Goal: Task Accomplishment & Management: Complete application form

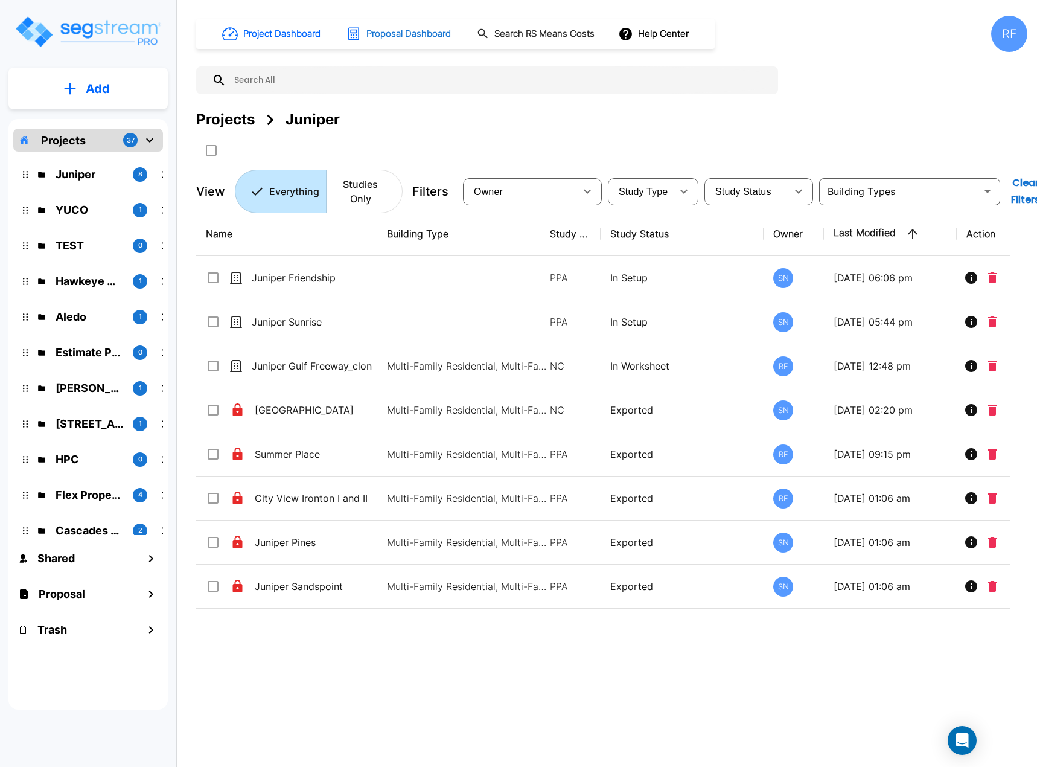
click at [386, 37] on h1 "Proposal Dashboard" at bounding box center [408, 34] width 84 height 14
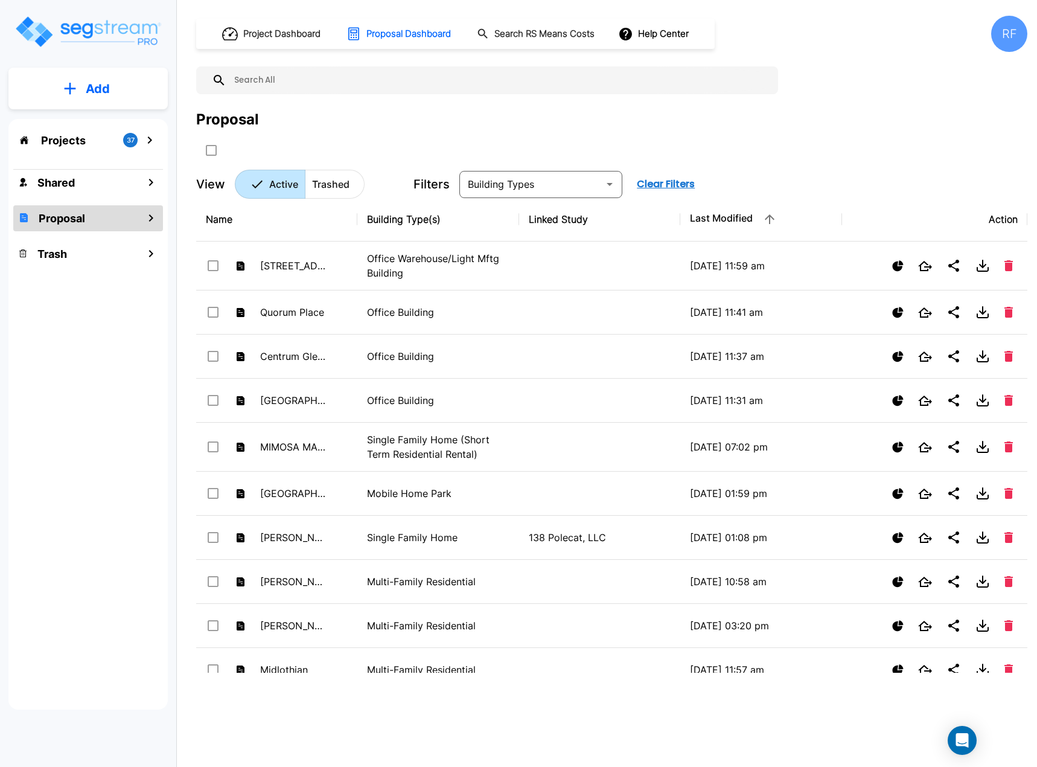
click at [80, 84] on button "Add" at bounding box center [87, 88] width 159 height 35
click at [97, 194] on p "Add Proposal" at bounding box center [96, 190] width 62 height 14
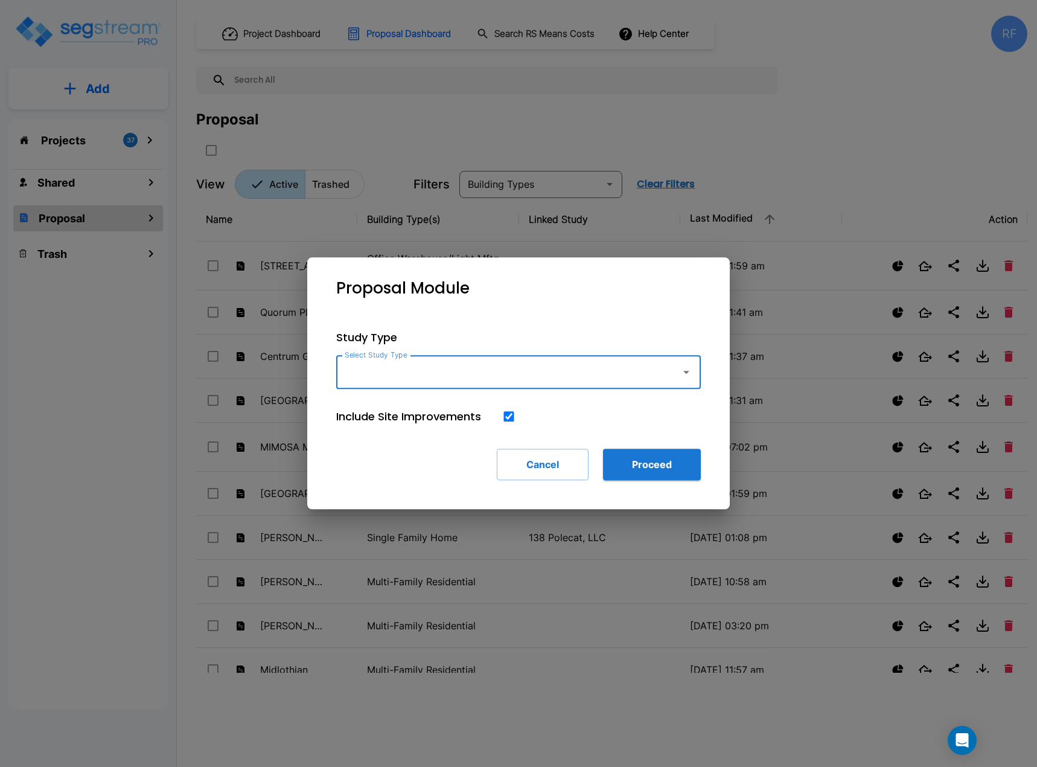
click at [682, 371] on icon "button" at bounding box center [686, 372] width 14 height 14
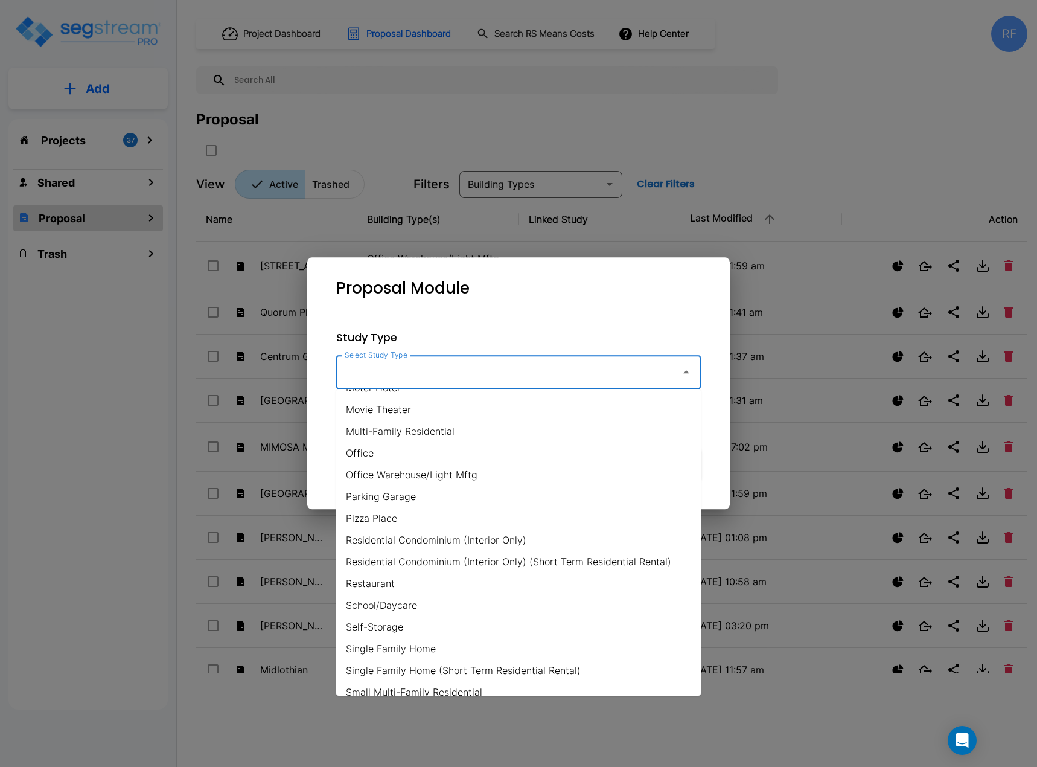
scroll to position [608, 0]
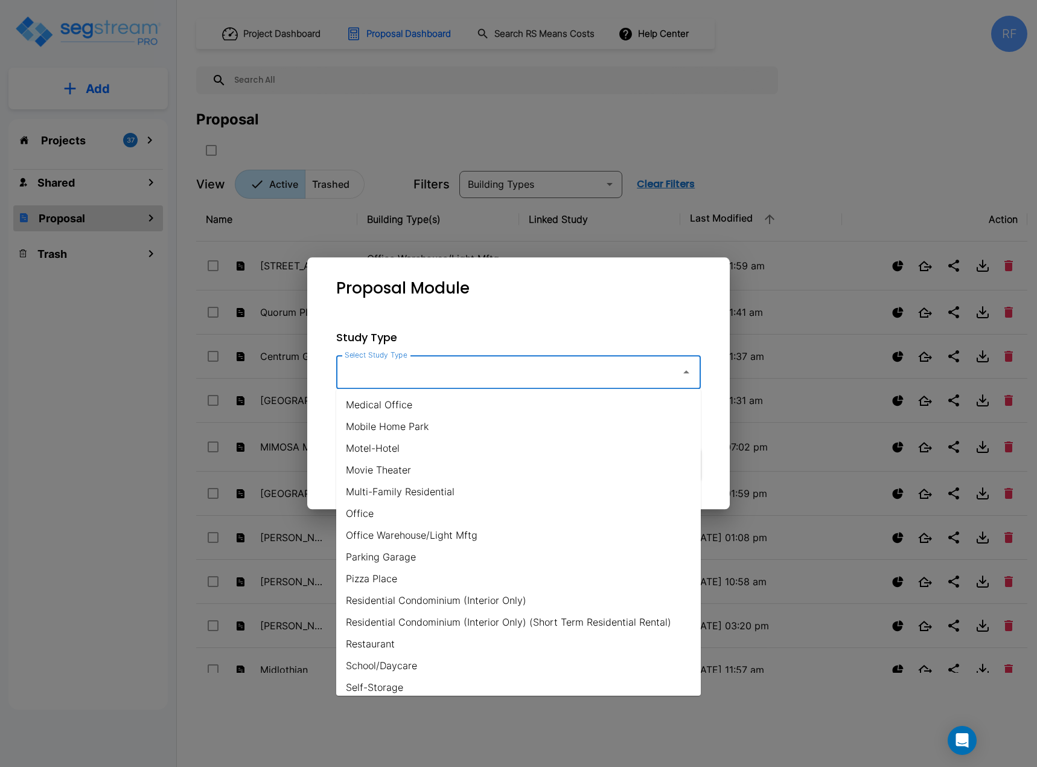
click at [391, 444] on li "Motel-Hotel" at bounding box center [518, 448] width 365 height 22
type input "Motel-Hotel"
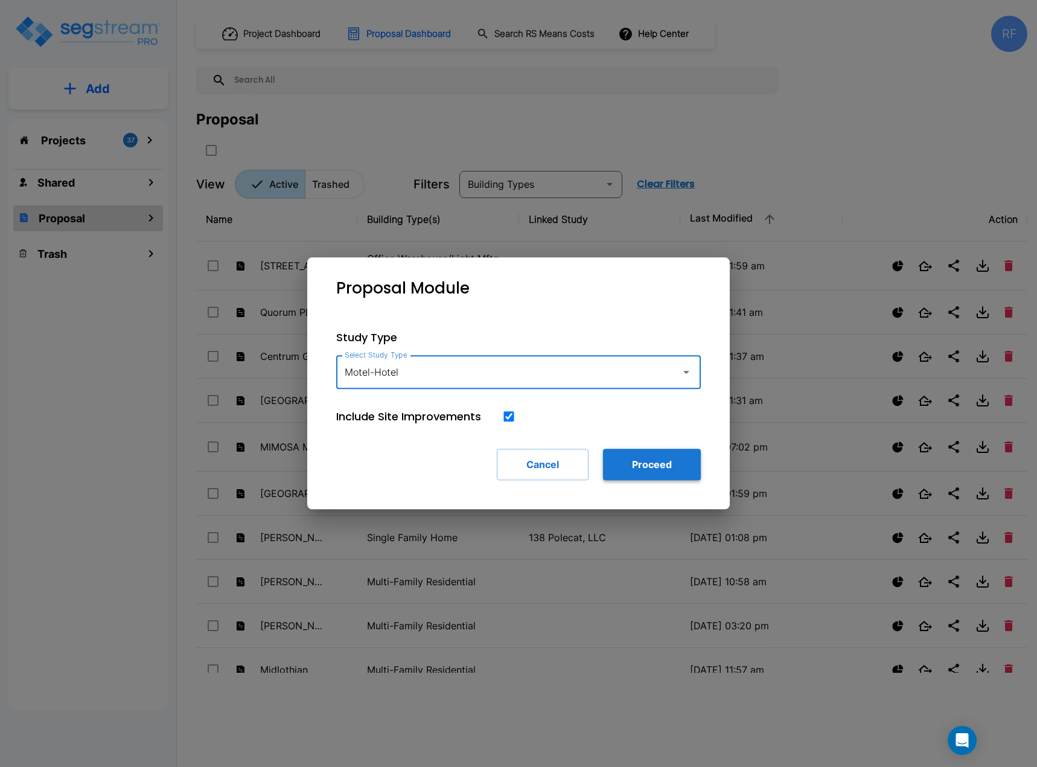
click at [630, 467] on button "Proceed" at bounding box center [652, 463] width 98 height 31
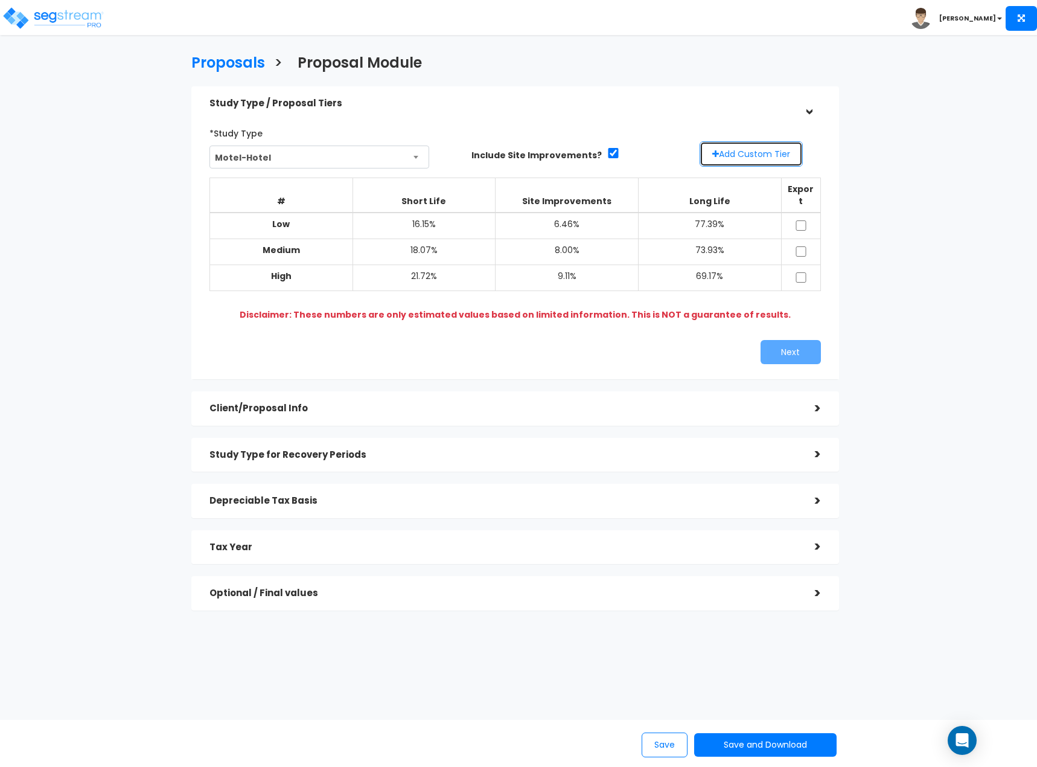
click at [755, 150] on button "Add Custom Tier" at bounding box center [751, 153] width 103 height 25
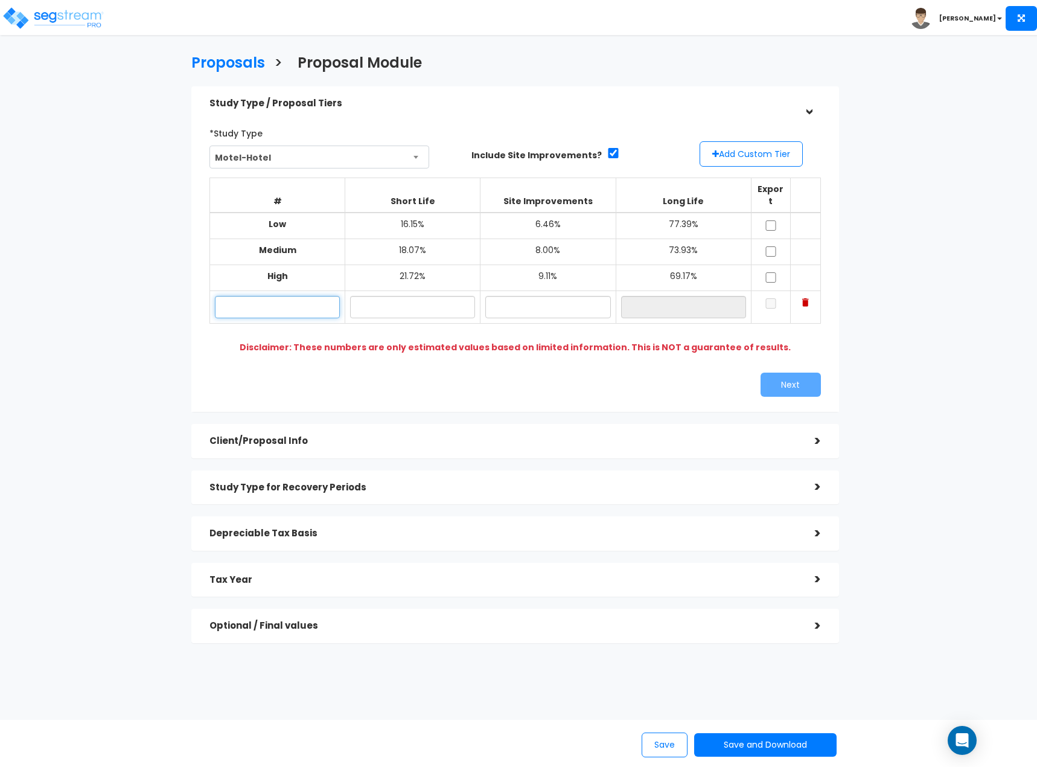
click at [334, 298] on input "text" at bounding box center [277, 307] width 125 height 22
type input "Lo"
click at [443, 300] on input "text" at bounding box center [412, 307] width 125 height 22
type input "16.00%"
click at [570, 301] on input "text" at bounding box center [547, 307] width 125 height 22
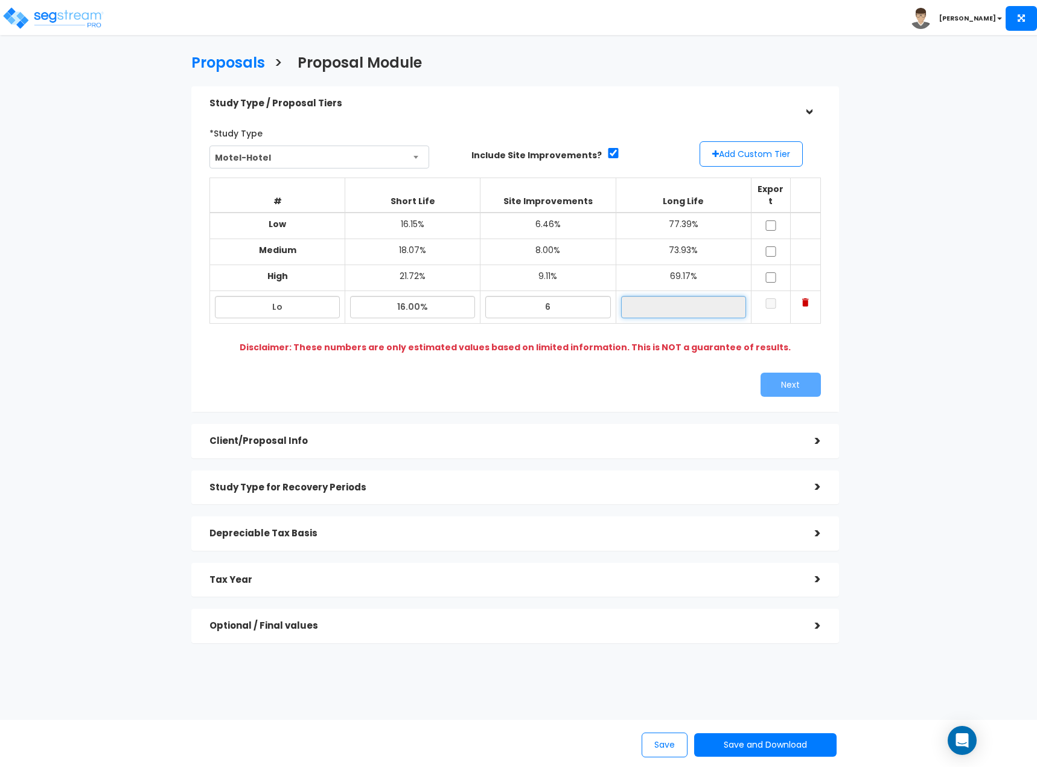
type input "6.00%"
type input "78.00%"
click at [740, 296] on input "78.00%" at bounding box center [683, 307] width 125 height 22
click at [771, 298] on input "checkbox" at bounding box center [771, 303] width 12 height 10
checkbox input "true"
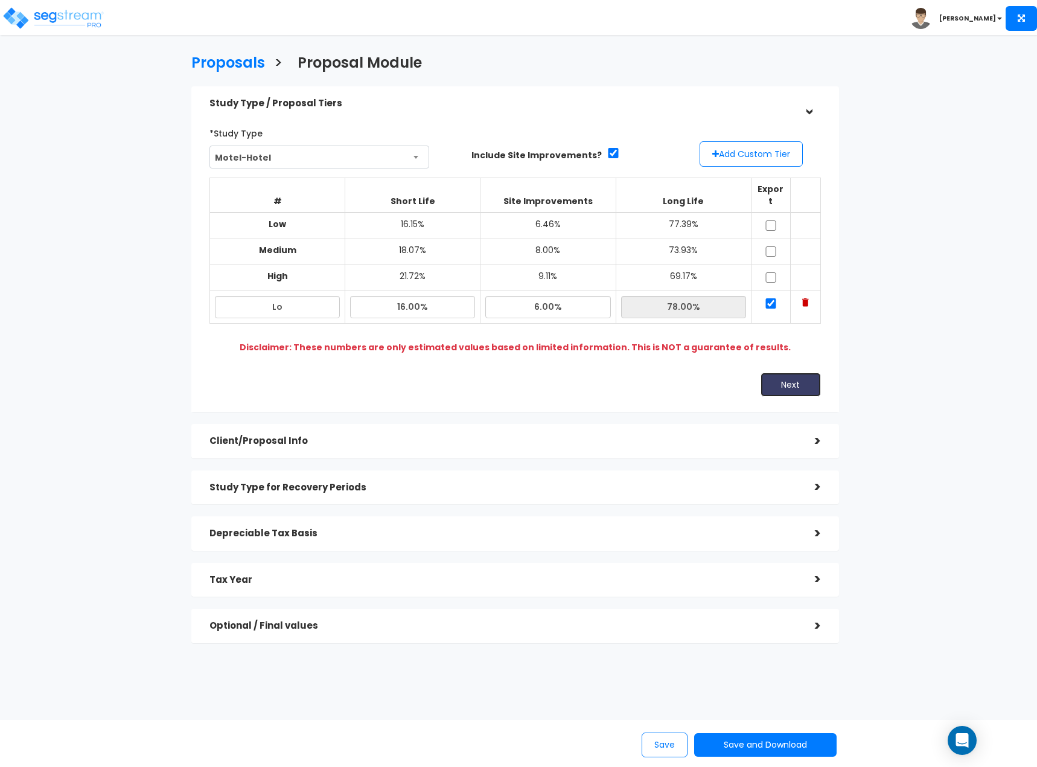
click at [785, 374] on button "Next" at bounding box center [790, 384] width 60 height 24
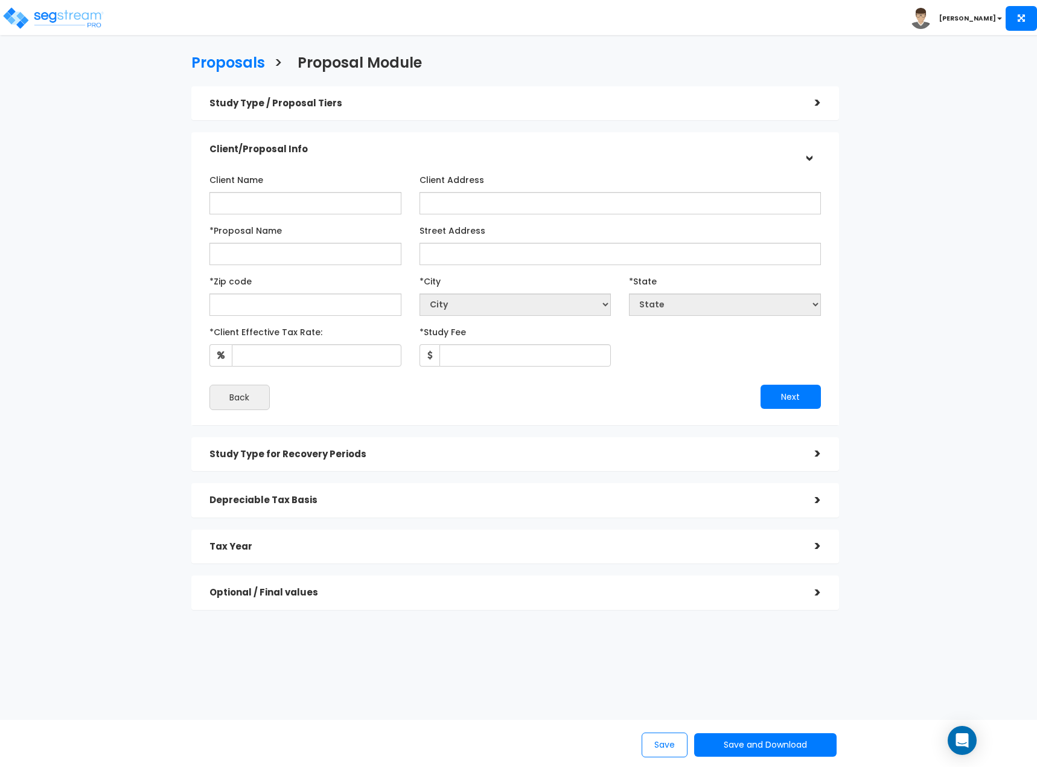
click at [687, 112] on div "Study Type / Proposal Tiers" at bounding box center [502, 103] width 587 height 22
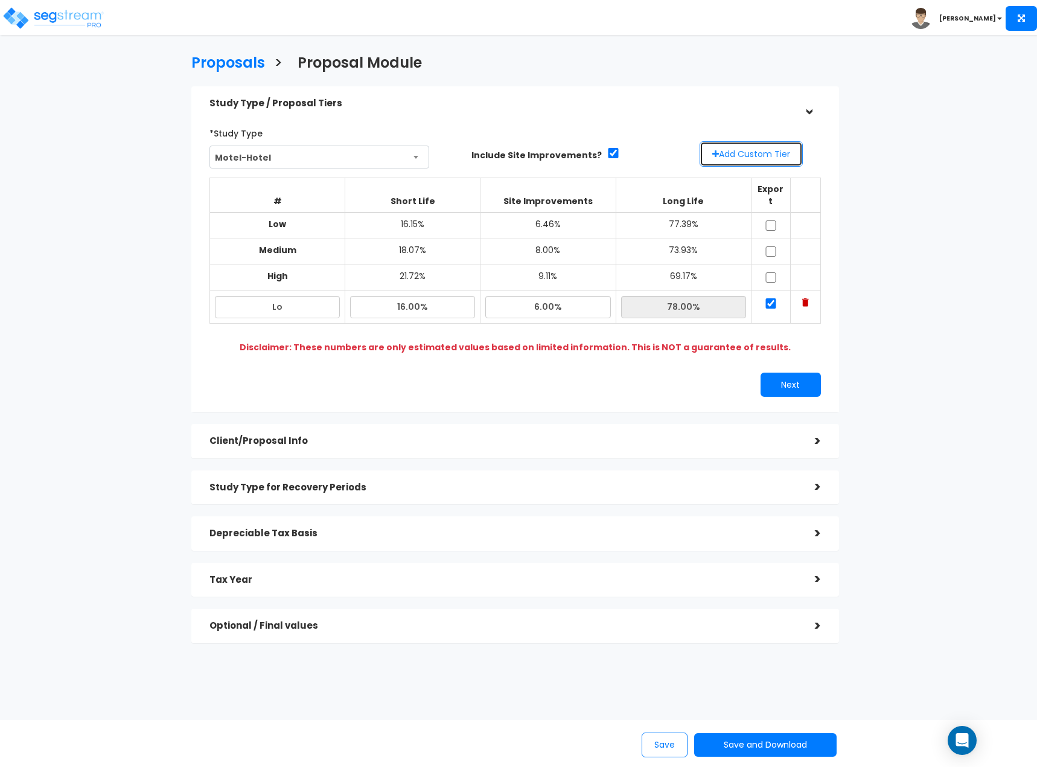
click at [729, 146] on button "Add Custom Tier" at bounding box center [751, 153] width 103 height 25
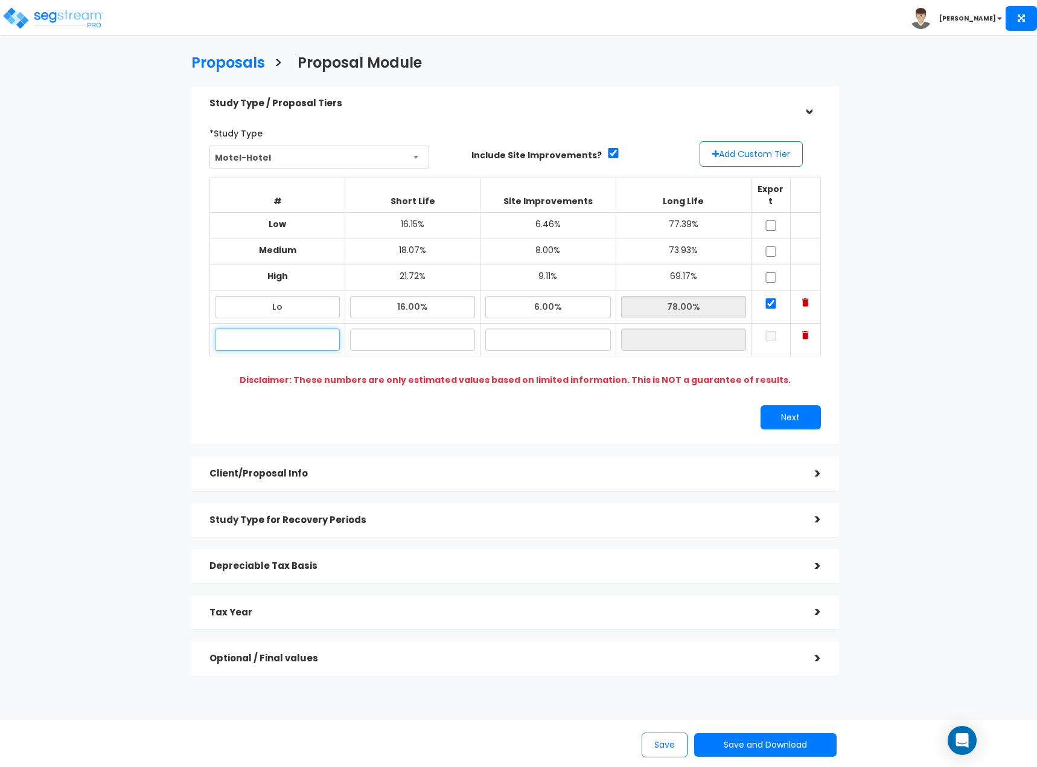
click at [324, 328] on input "text" at bounding box center [277, 339] width 125 height 22
type input "Hi"
click at [394, 329] on input "text" at bounding box center [412, 339] width 125 height 22
type input "22.00%"
click at [521, 328] on input "text" at bounding box center [547, 339] width 125 height 22
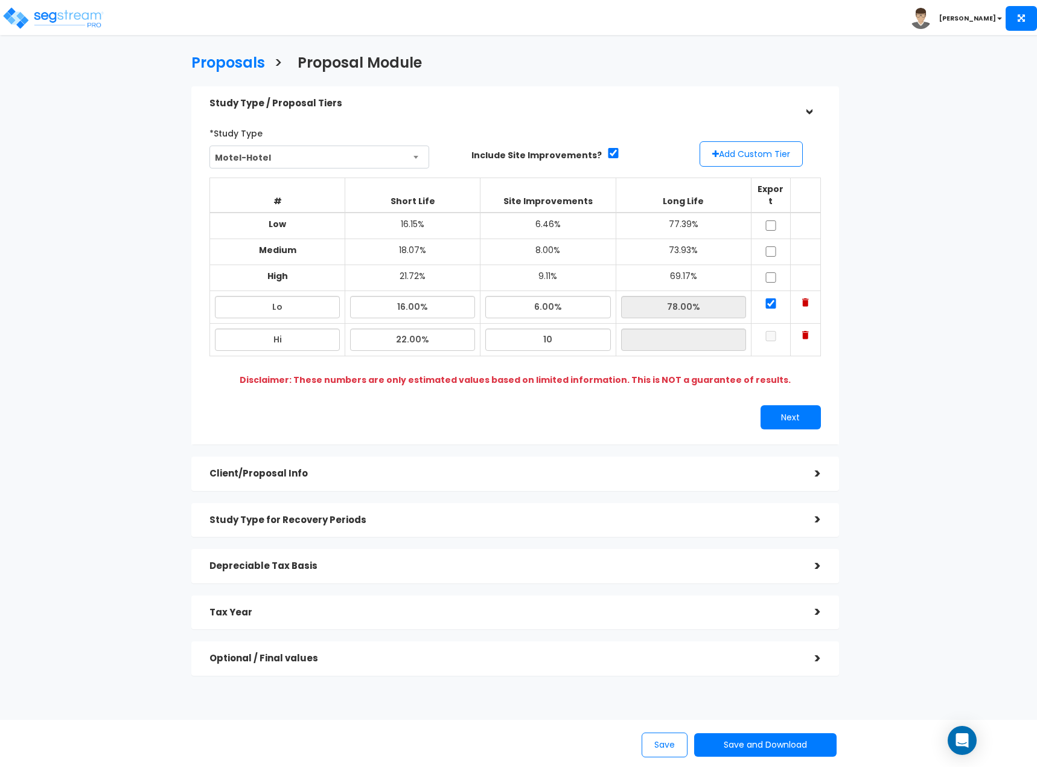
type input "10.00%"
type input "68.00%"
click at [684, 307] on td "78.00%" at bounding box center [683, 307] width 135 height 33
click at [775, 331] on input "checkbox" at bounding box center [771, 336] width 12 height 10
checkbox input "true"
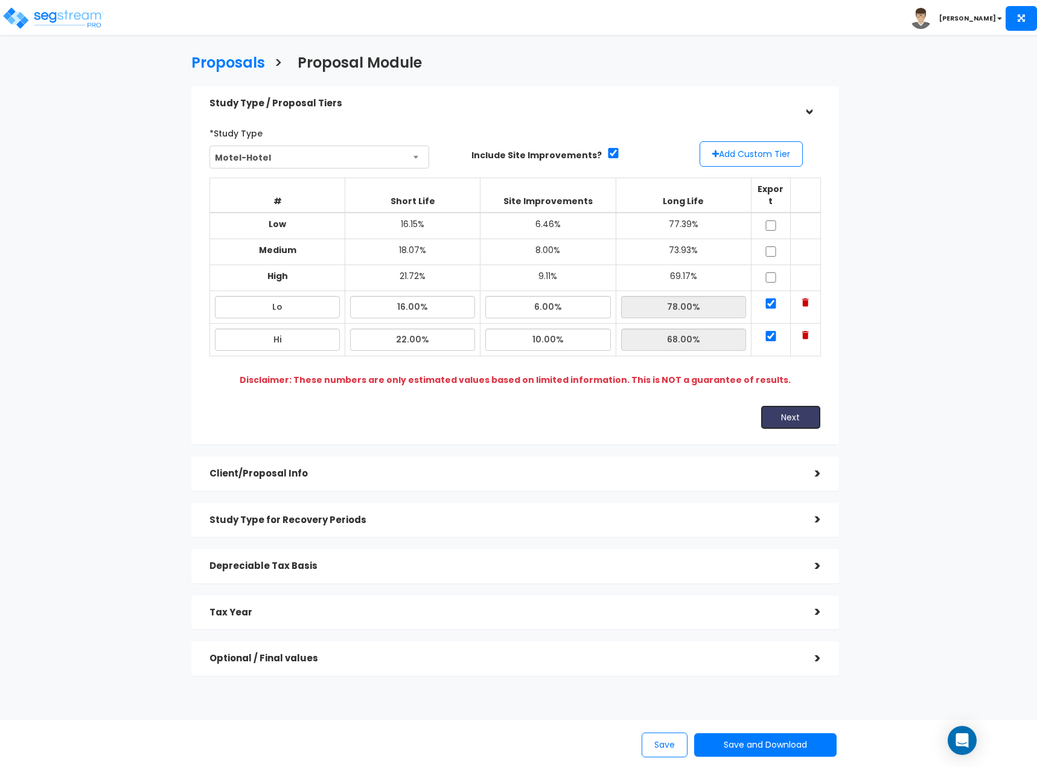
click at [794, 408] on button "Next" at bounding box center [790, 417] width 60 height 24
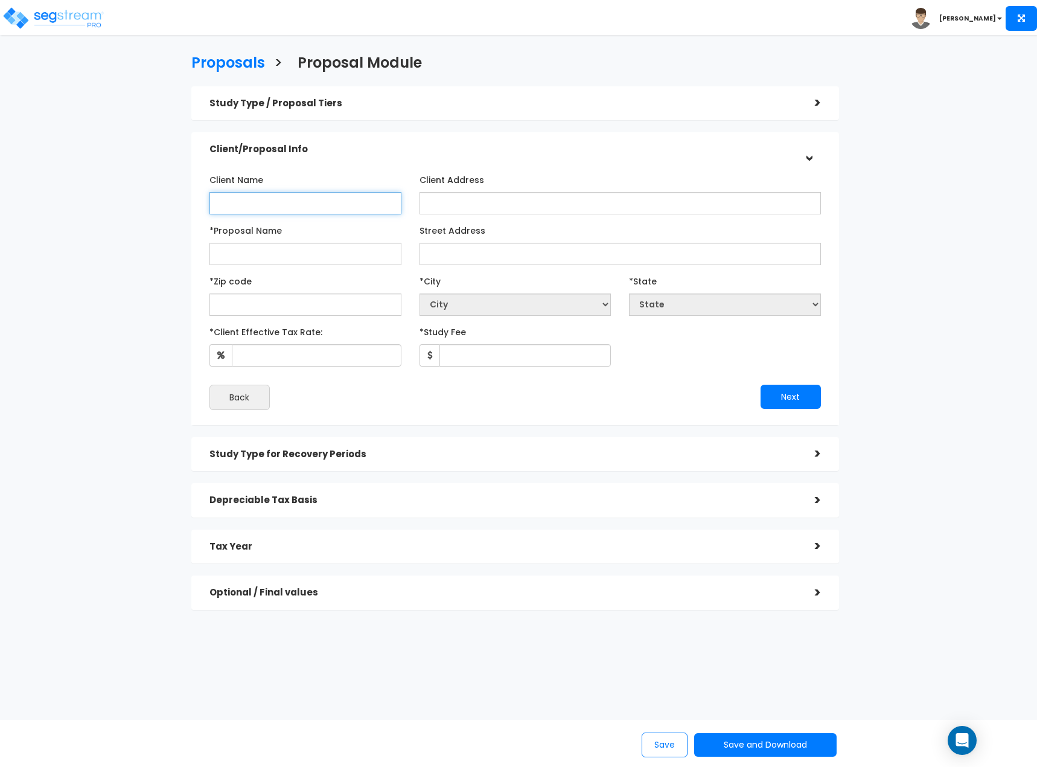
click at [328, 202] on input "Client Name" at bounding box center [305, 203] width 192 height 22
type input "2201 [PERSON_NAME] Propco LLC"
type input "W [GEOGRAPHIC_DATA]"
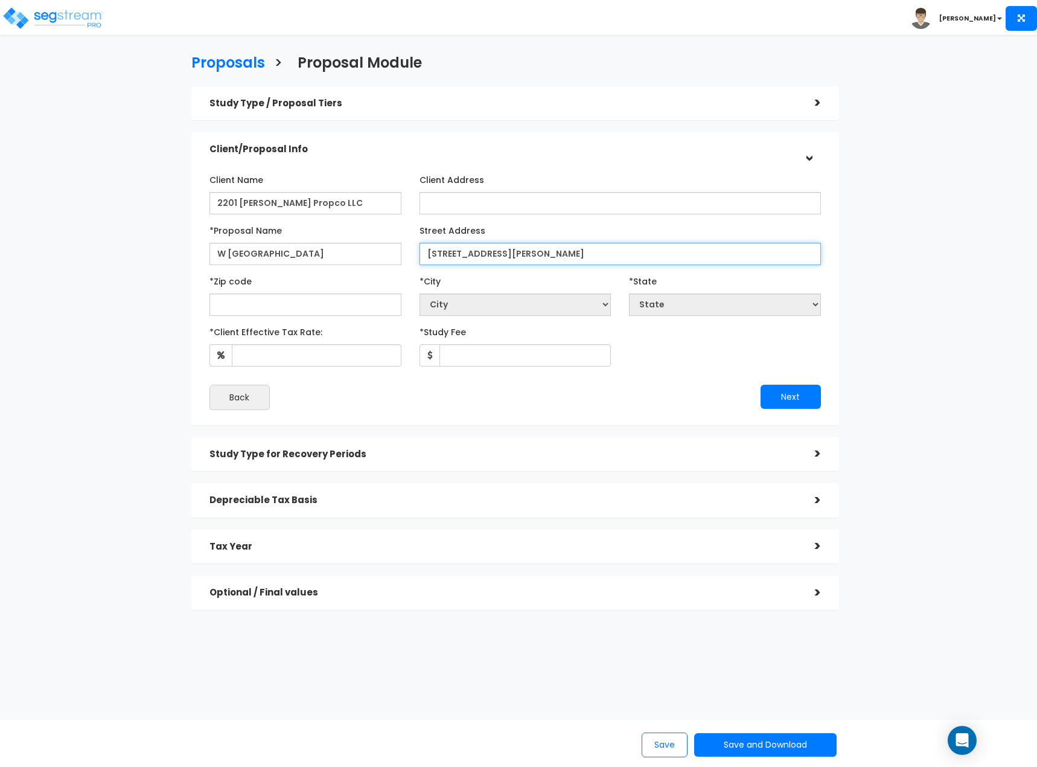
type input "[STREET_ADDRESS][PERSON_NAME]"
click at [365, 304] on input "text" at bounding box center [305, 304] width 192 height 22
type input "331"
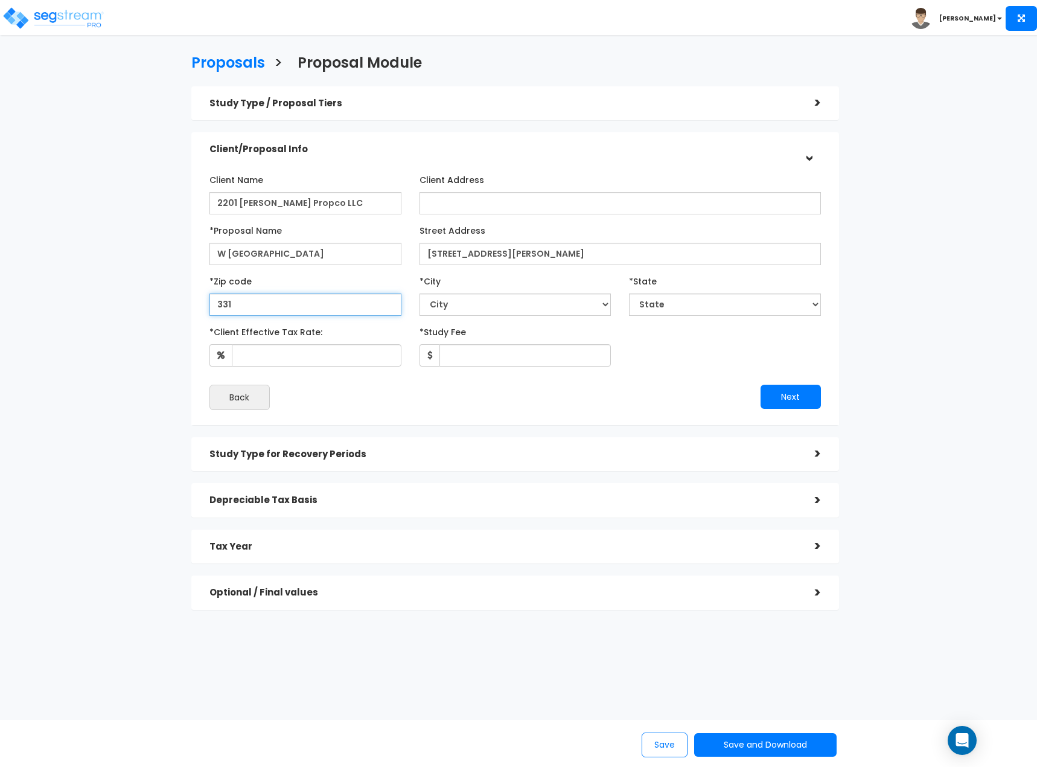
select select "FL"
type input "33139"
click at [334, 357] on input "*Client Effective Tax Rate:" at bounding box center [317, 355] width 170 height 22
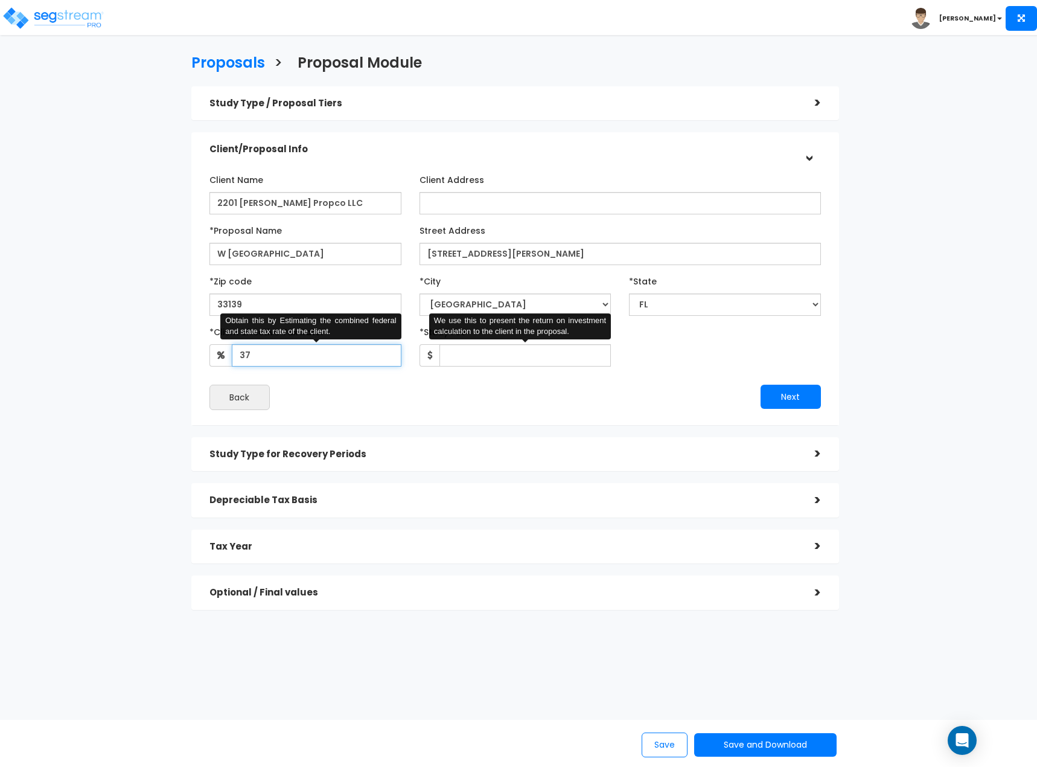
type input "37"
click at [500, 352] on input "*Study Fee" at bounding box center [525, 355] width 172 height 22
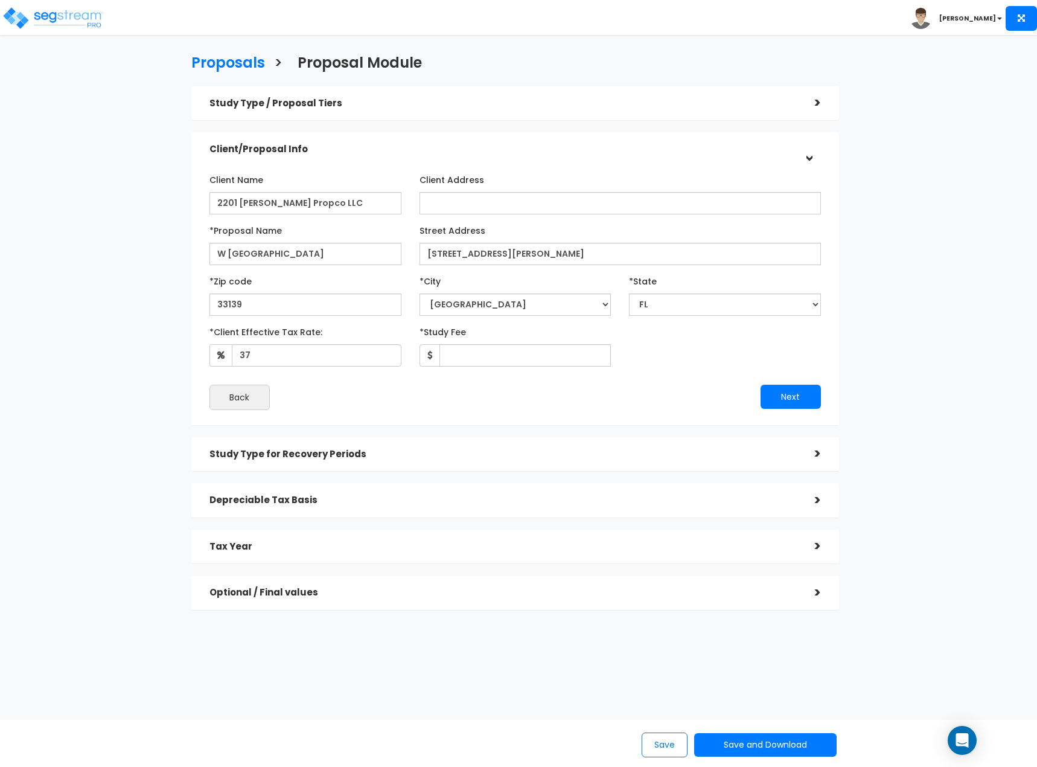
click at [885, 324] on div "Proposals > Proposal Module Study Type / Proposal Tiers > *Study Type Motel-Hot…" at bounding box center [515, 335] width 849 height 768
click at [785, 387] on button "Next" at bounding box center [790, 396] width 60 height 24
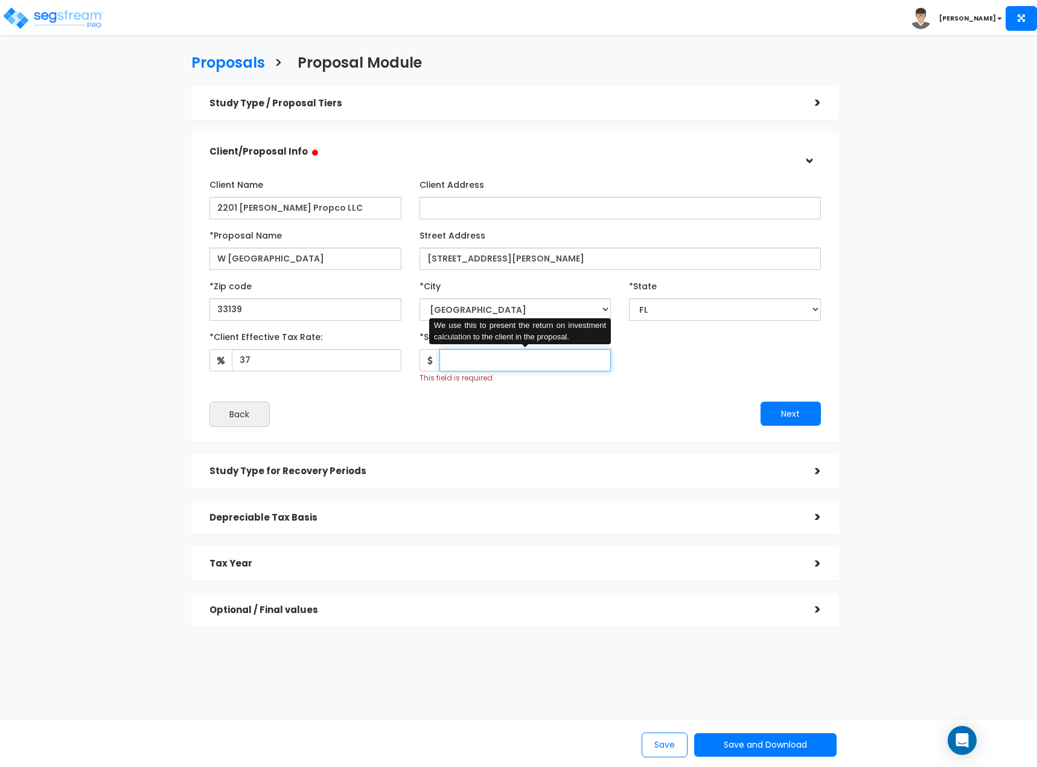
click at [495, 361] on input "*Study Fee" at bounding box center [525, 360] width 172 height 22
click at [491, 369] on input "*Study Fee" at bounding box center [525, 360] width 172 height 22
type input "9,000"
click at [778, 414] on button "Next" at bounding box center [790, 413] width 60 height 24
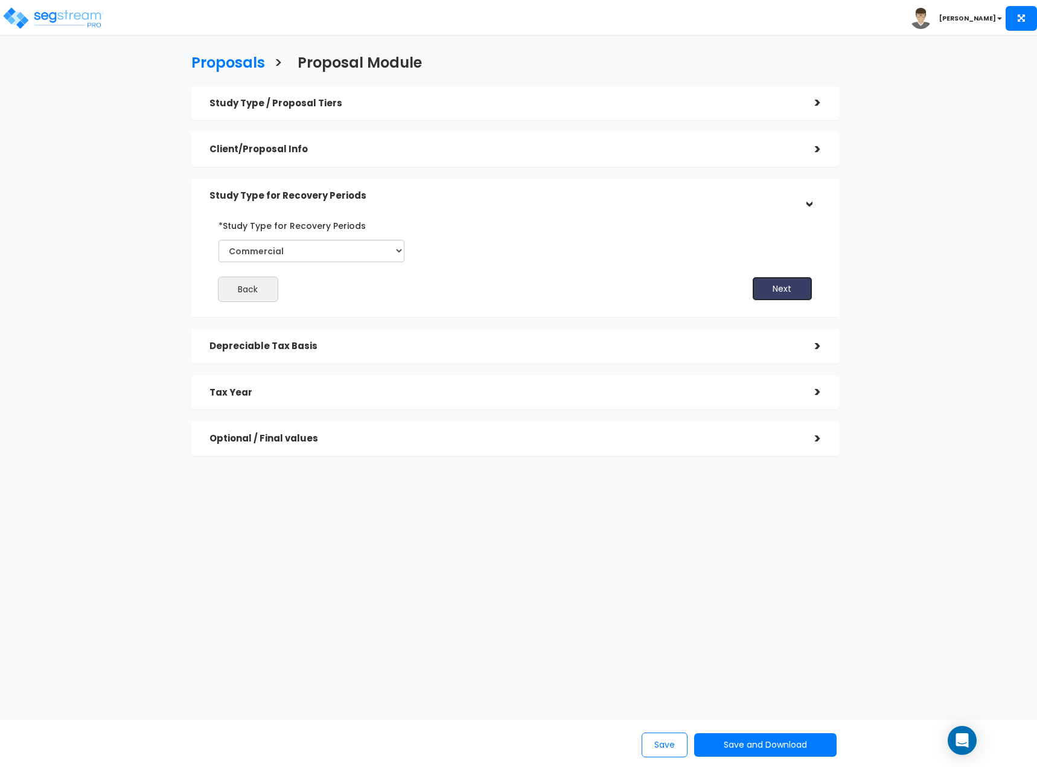
click at [776, 285] on button "Next" at bounding box center [782, 288] width 60 height 24
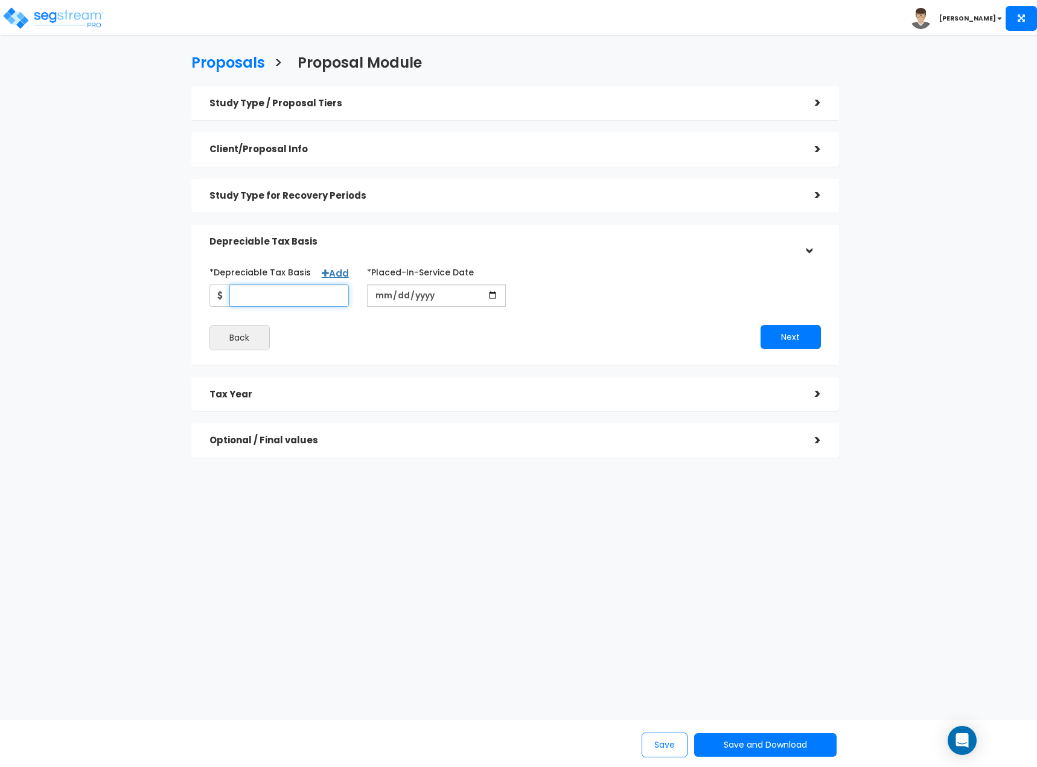
click at [290, 298] on input "*Depreciable Tax Basis" at bounding box center [289, 295] width 120 height 22
type input "161,400,000"
click at [390, 292] on input "date" at bounding box center [436, 295] width 139 height 22
type input "[DATE]"
click at [805, 346] on button "Next" at bounding box center [790, 337] width 60 height 24
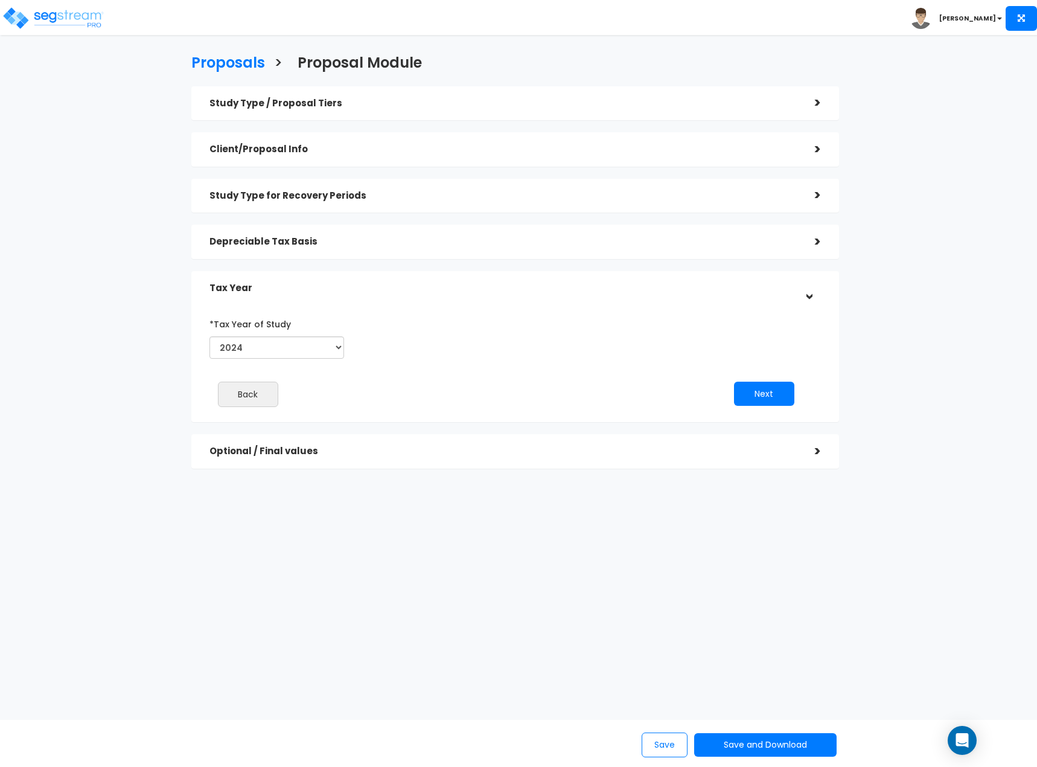
click at [275, 359] on div "*Tax Year of Study 2024 2025 2026" at bounding box center [276, 338] width 153 height 49
click at [290, 349] on select "2024 2025 2026" at bounding box center [276, 347] width 135 height 22
select select "2025"
click at [209, 336] on select "2024 2025 2026" at bounding box center [276, 347] width 135 height 22
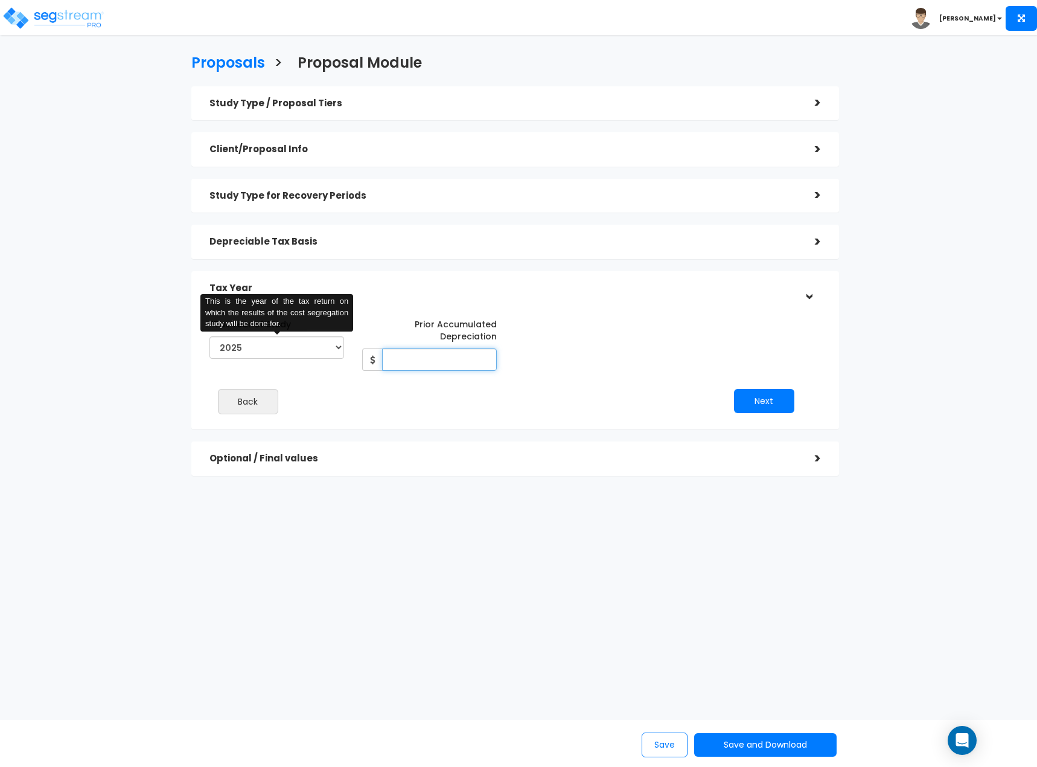
click at [473, 360] on input "Prior Accumulated Depreciation" at bounding box center [439, 359] width 115 height 22
click at [417, 249] on div "Depreciable Tax Basis" at bounding box center [502, 242] width 587 height 22
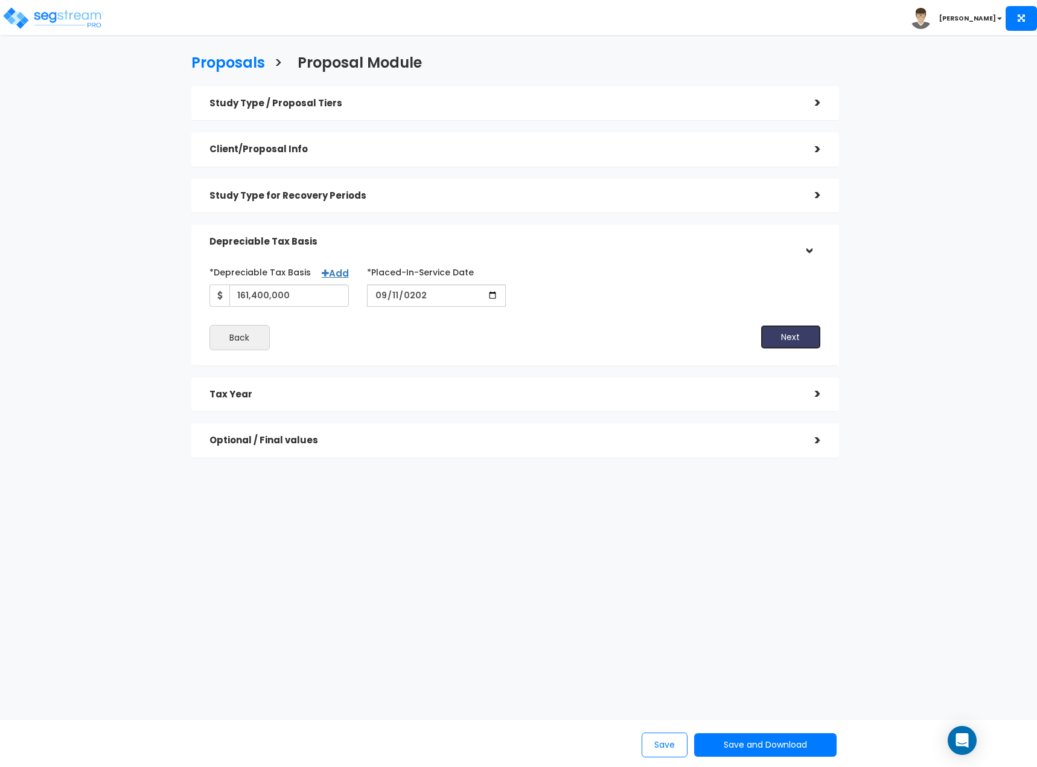
click at [784, 333] on button "Next" at bounding box center [790, 337] width 60 height 24
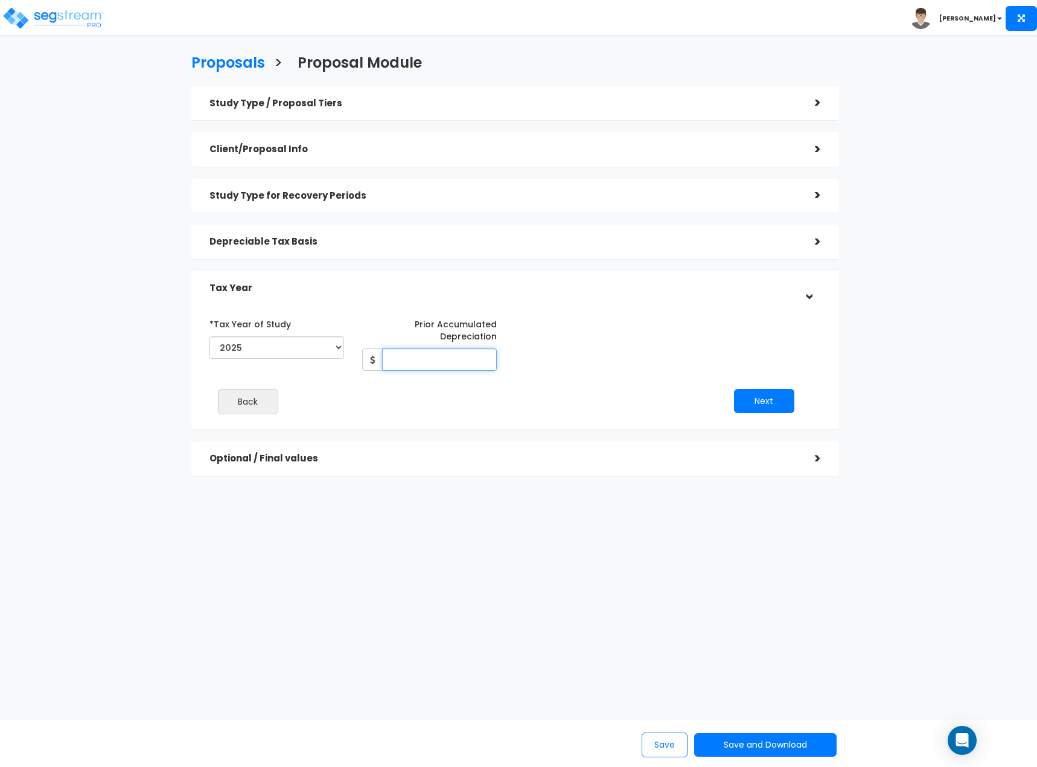
click at [435, 356] on input "Prior Accumulated Depreciation" at bounding box center [439, 359] width 115 height 22
type input "1,208,886"
click at [752, 409] on button "Next" at bounding box center [764, 401] width 60 height 24
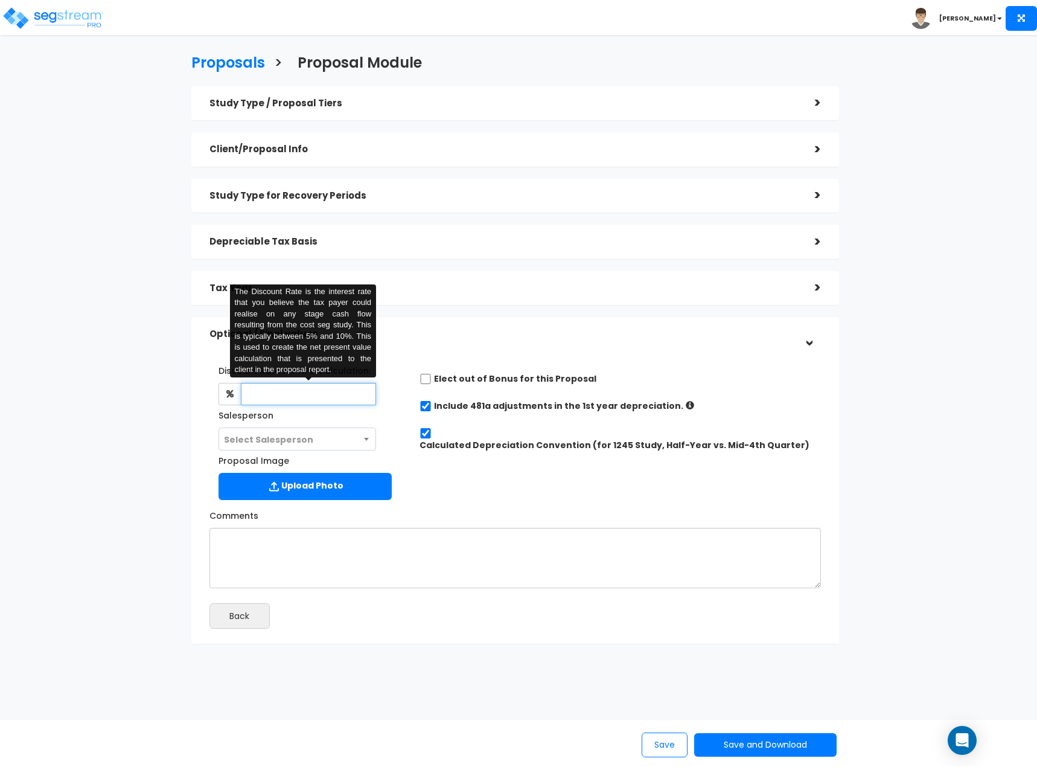
click at [343, 397] on input "text" at bounding box center [308, 394] width 135 height 22
type input "6"
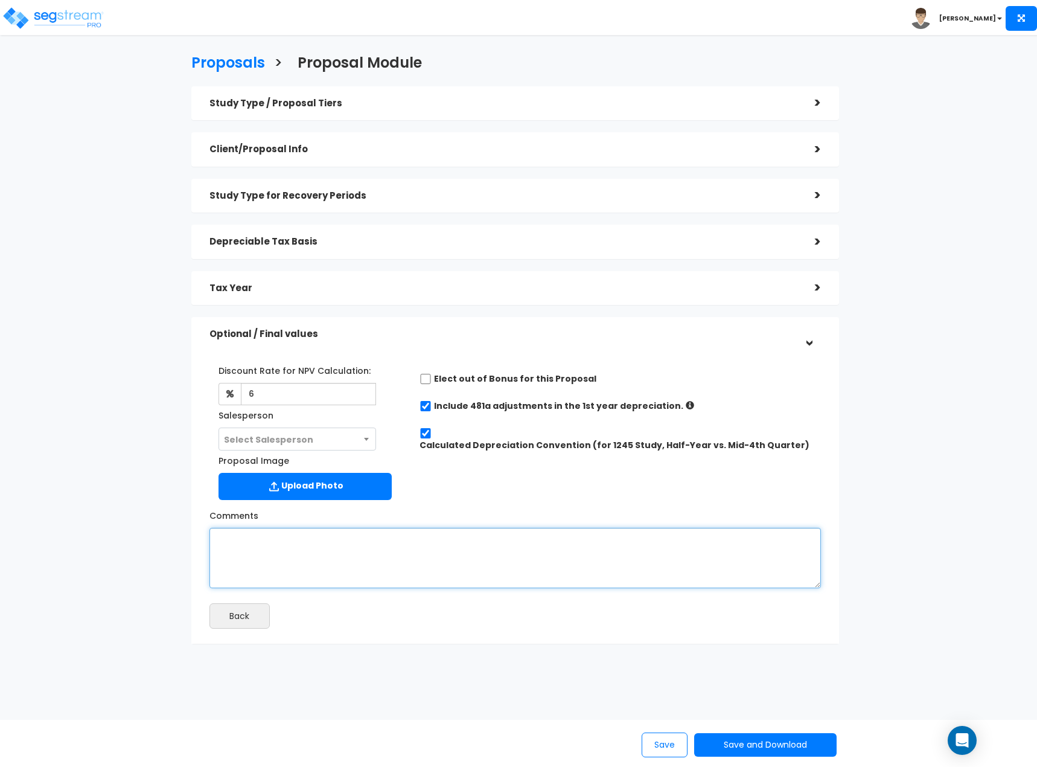
click at [315, 563] on textarea "Comments" at bounding box center [514, 558] width 611 height 60
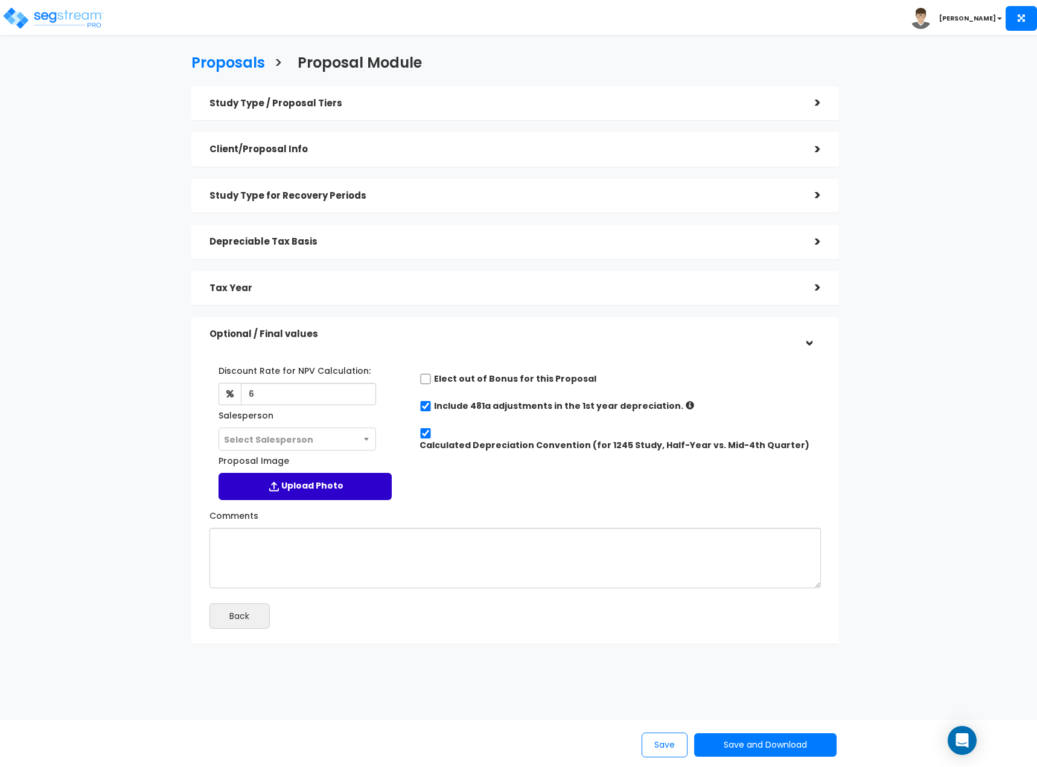
click at [316, 487] on label "Upload Photo" at bounding box center [304, 486] width 173 height 27
click at [0, 0] on input "Proposal Image" at bounding box center [0, 0] width 0 height 0
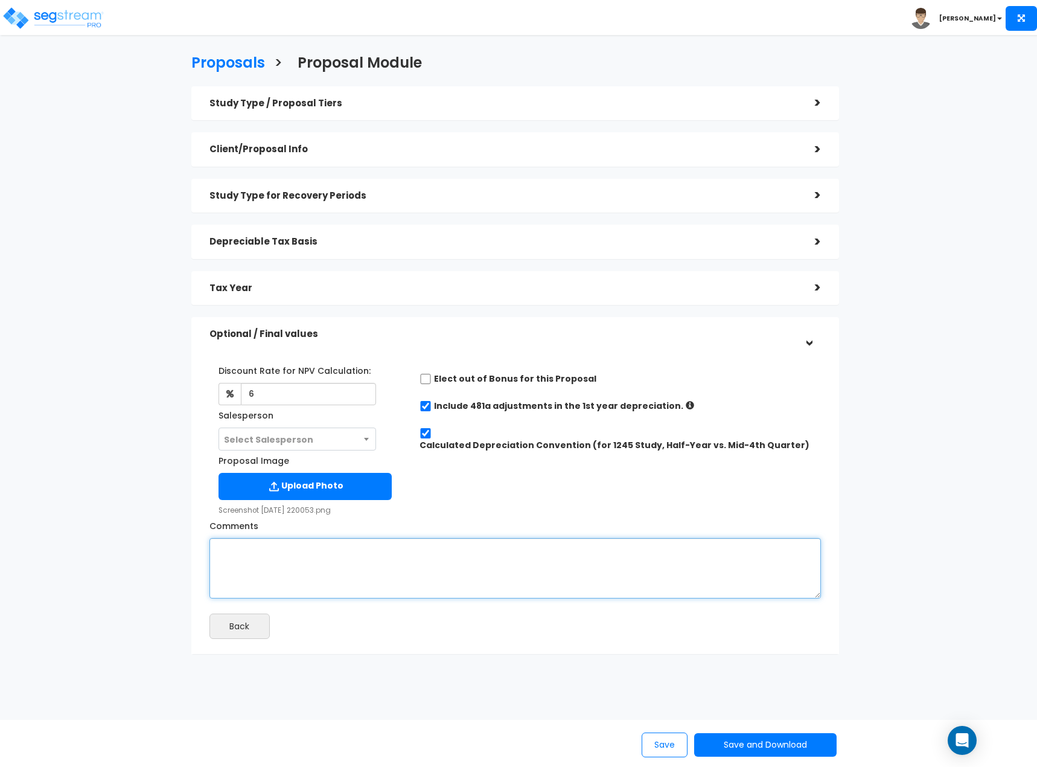
click at [314, 565] on textarea "Comments" at bounding box center [514, 568] width 611 height 60
paste textarea "Stated Purchase Price $425,000,000 Fair Values Tangible Assets Land $166,000,00…"
type textarea "Stated Purchase Price $425,000,000 Fair Values Tangible Assets Land $166,000,00…"
drag, startPoint x: 289, startPoint y: 584, endPoint x: -3, endPoint y: 381, distance: 356.0
click at [0, 381] on html "Toggle navigation Rafael x" at bounding box center [518, 381] width 1037 height 763
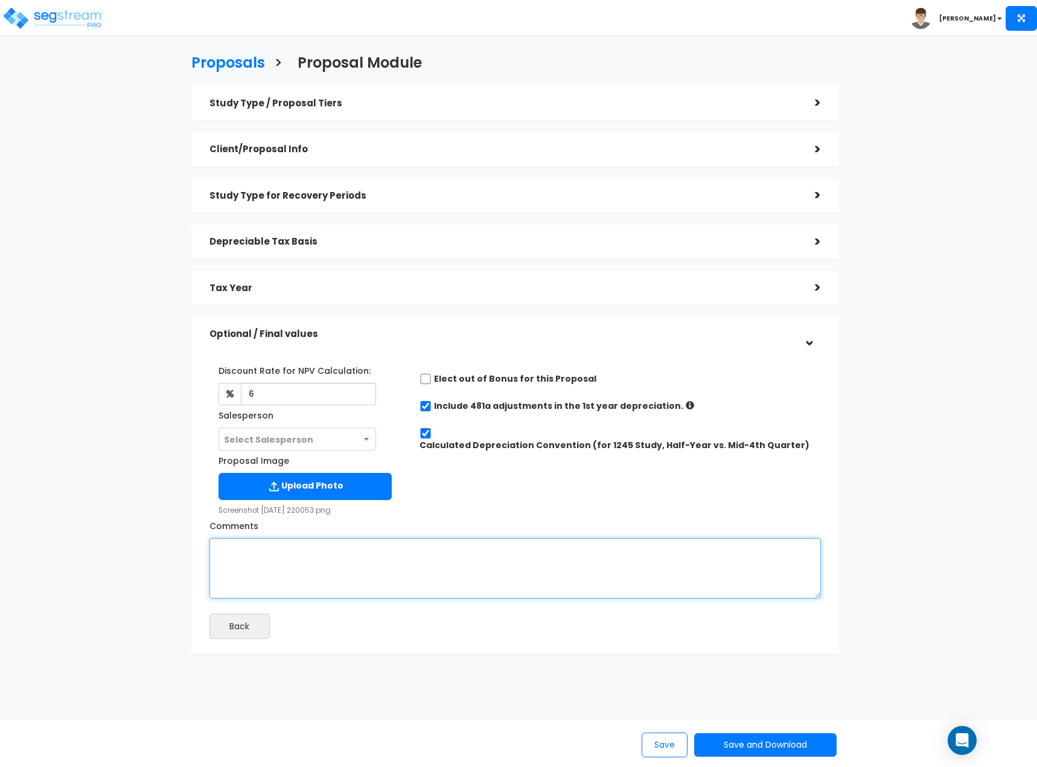
click at [233, 558] on textarea "Comments" at bounding box center [514, 568] width 611 height 60
paste textarea "Stated Purchase Price $425,000,000 Fair Values Tangible Assets Land $166,000,00…"
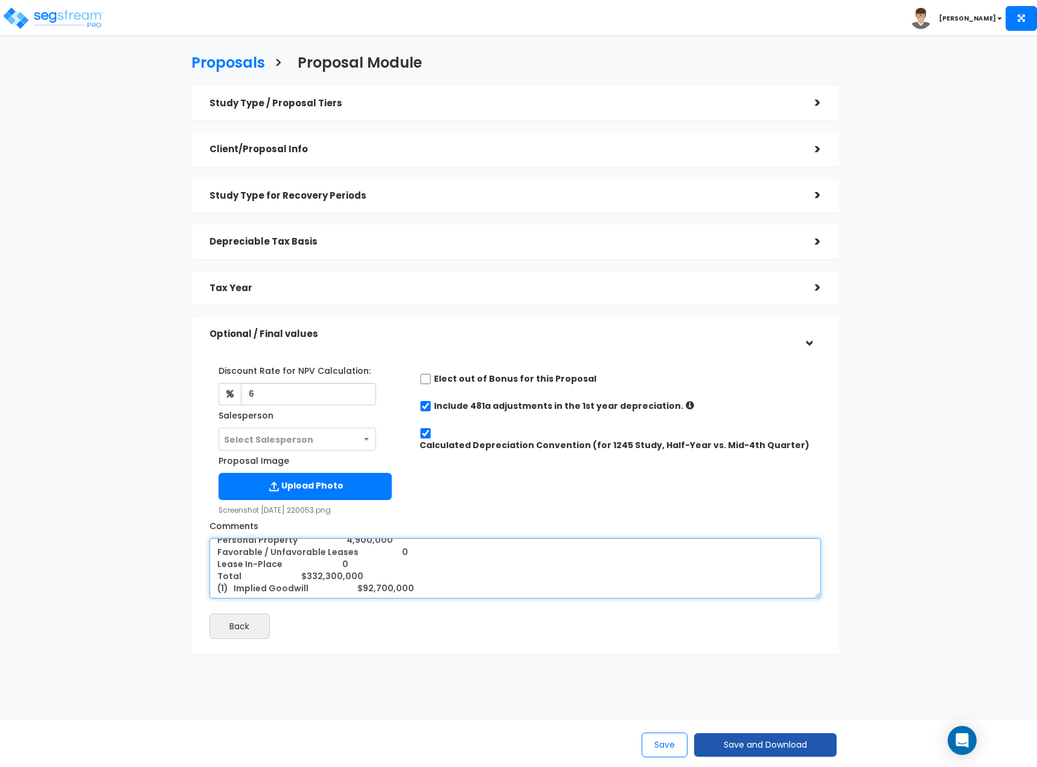
type textarea "Stated Purchase Price $425,000,000 Fair Values Tangible Assets Land $166,000,00…"
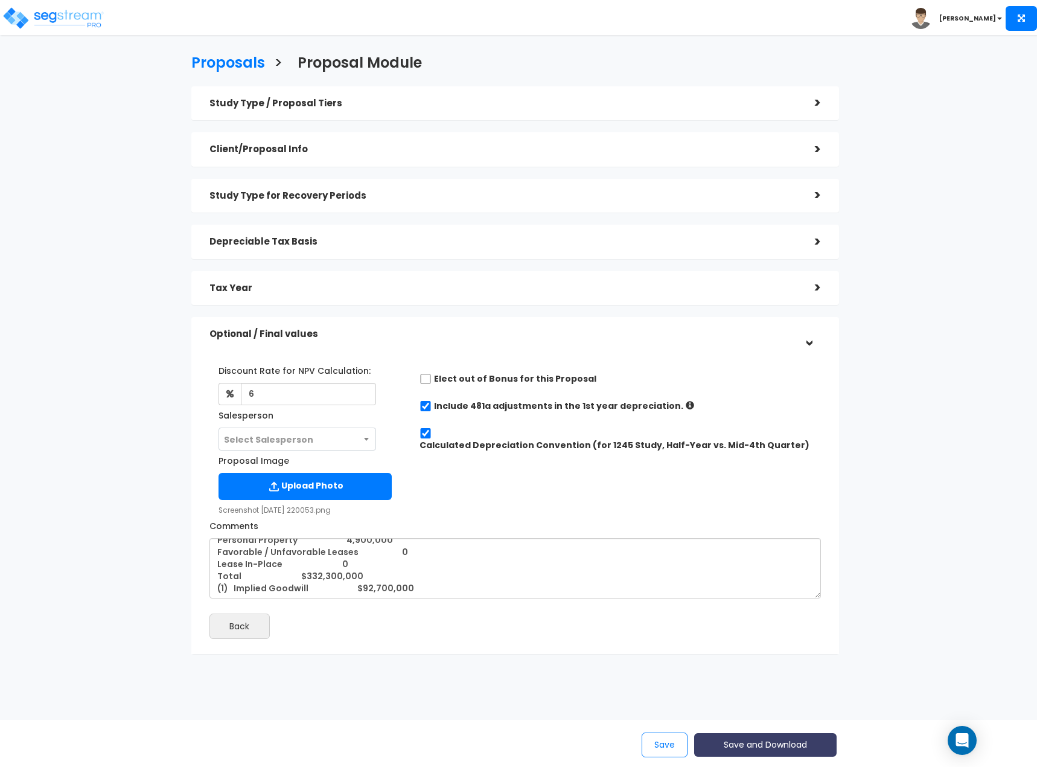
click at [797, 751] on button "Save and Download" at bounding box center [765, 745] width 142 height 24
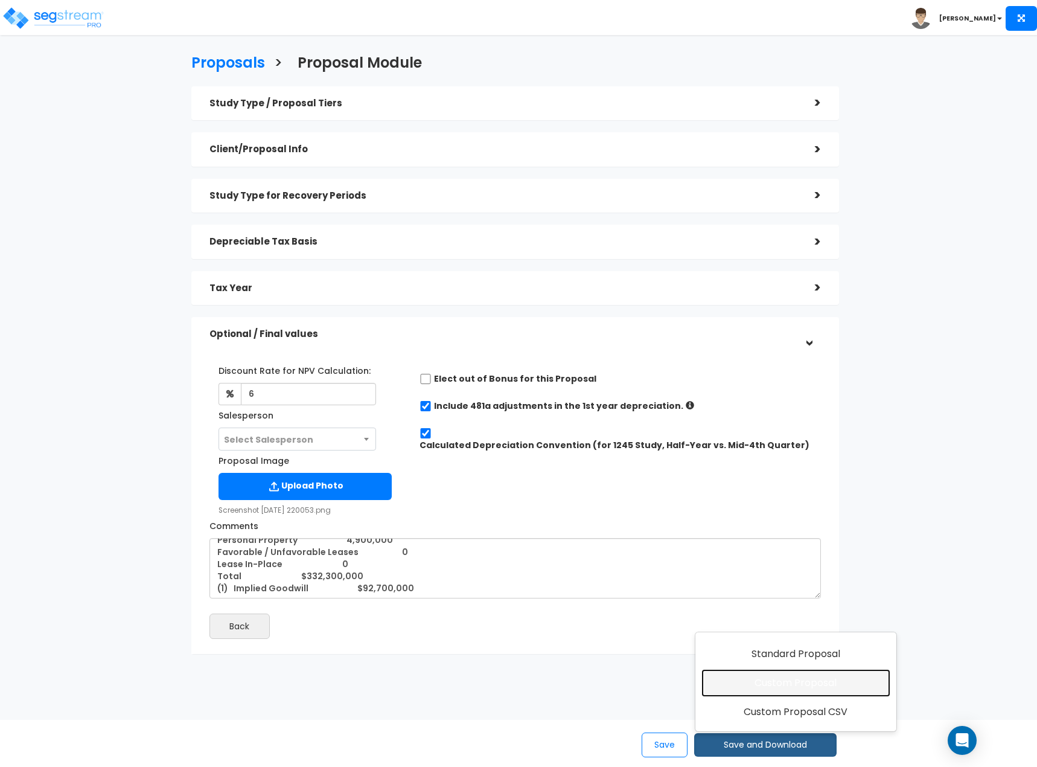
click at [796, 692] on link "Custom Proposal" at bounding box center [795, 683] width 189 height 28
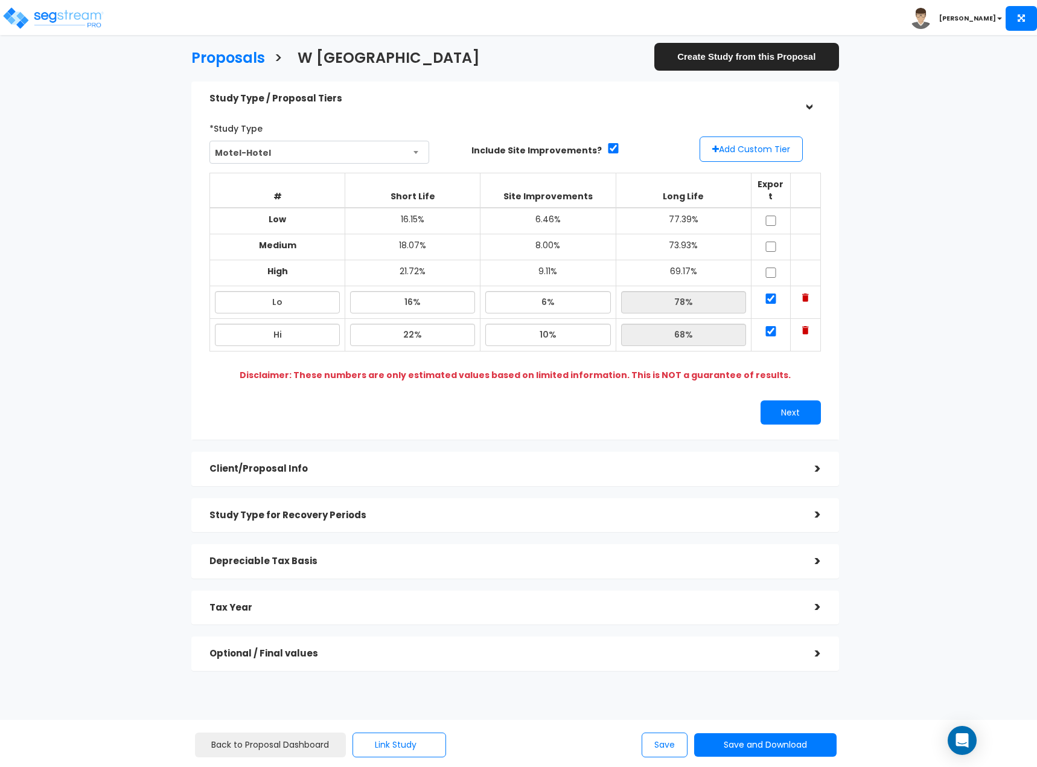
scroll to position [6, 0]
click at [953, 148] on div "Proposals > W [GEOGRAPHIC_DATA] Create Study from this Proposal Study Type / Pr…" at bounding box center [518, 413] width 1037 height 732
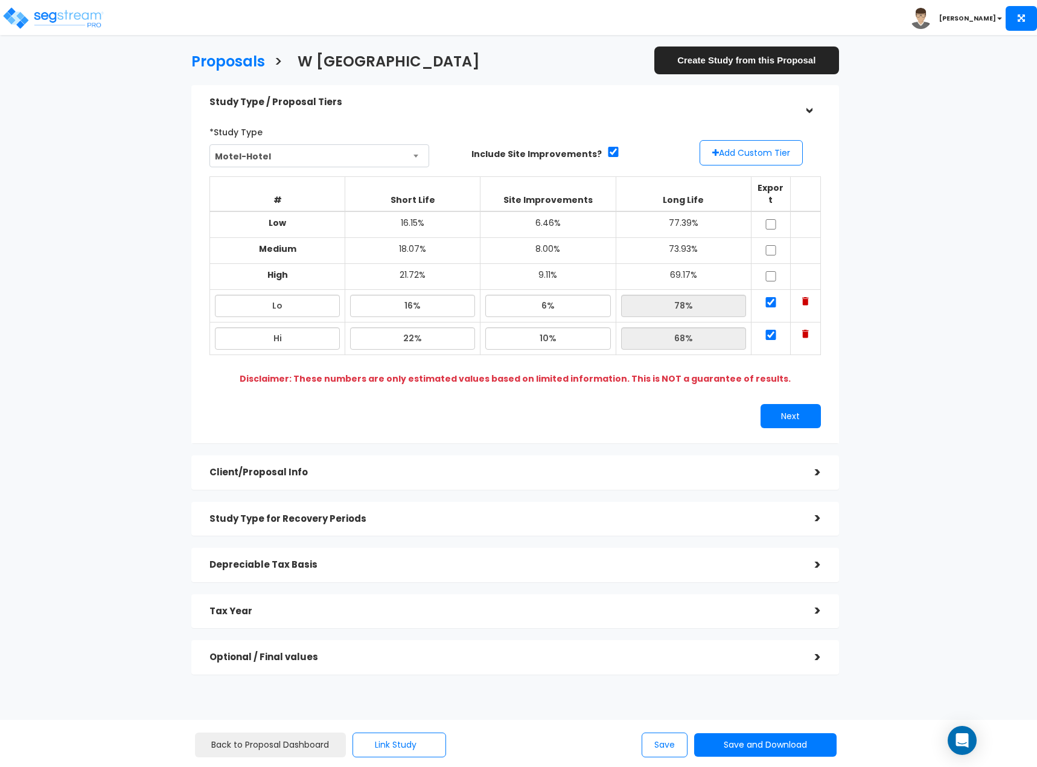
scroll to position [0, 0]
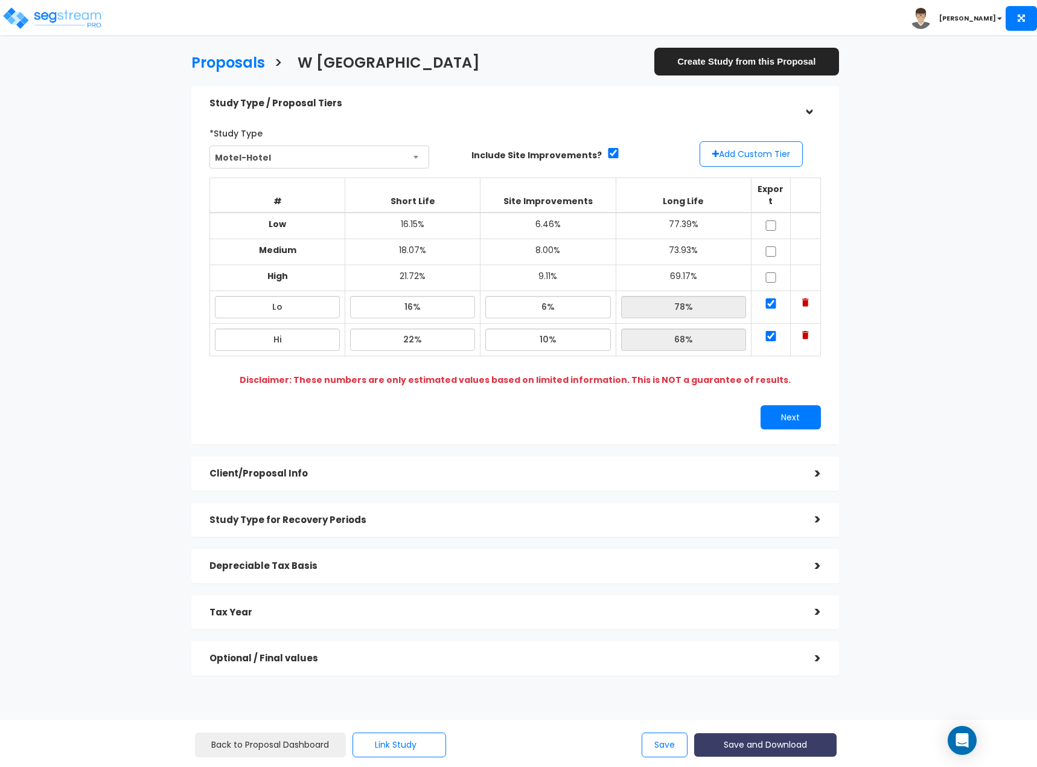
click at [791, 741] on button "Save and Download" at bounding box center [765, 745] width 142 height 24
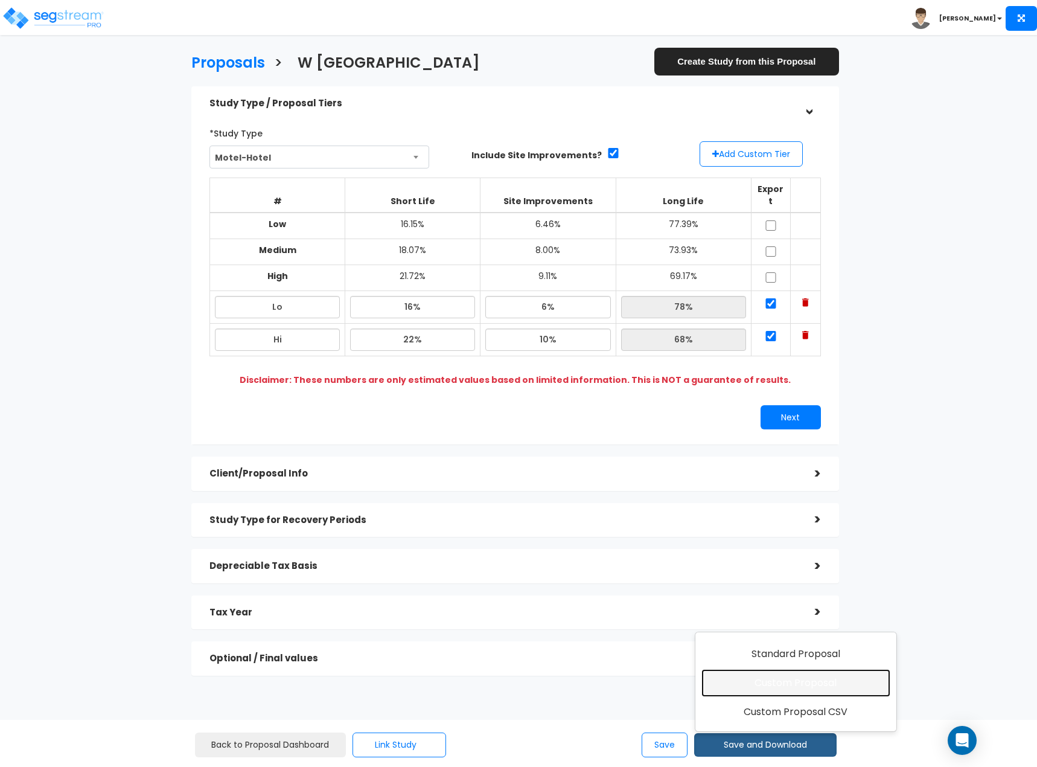
click at [803, 688] on link "Custom Proposal" at bounding box center [795, 683] width 189 height 28
